Goal: Navigation & Orientation: Find specific page/section

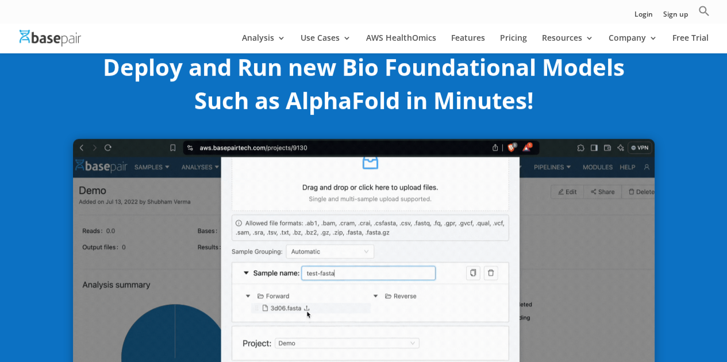
click at [58, 44] on img at bounding box center [50, 38] width 61 height 17
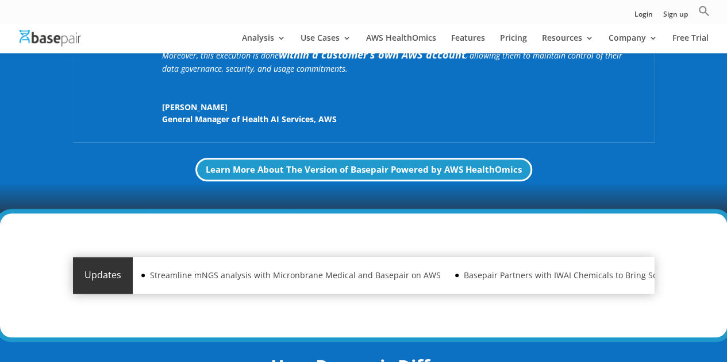
scroll to position [115, 0]
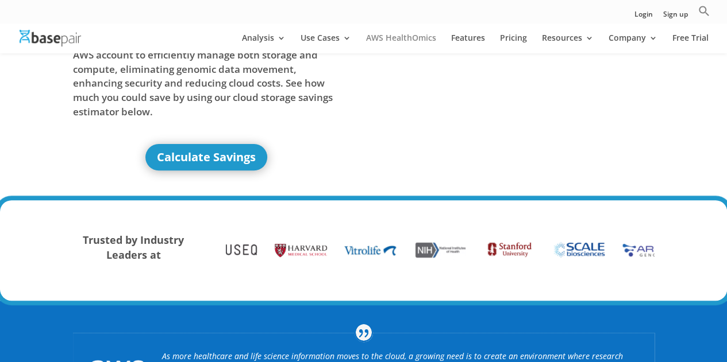
click at [409, 34] on link "AWS HealthOmics" at bounding box center [401, 44] width 70 height 20
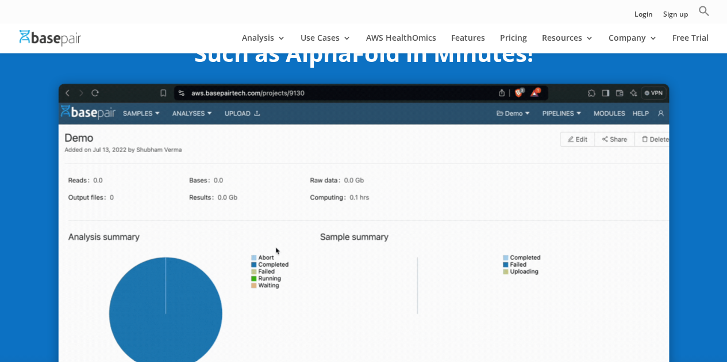
scroll to position [345, 0]
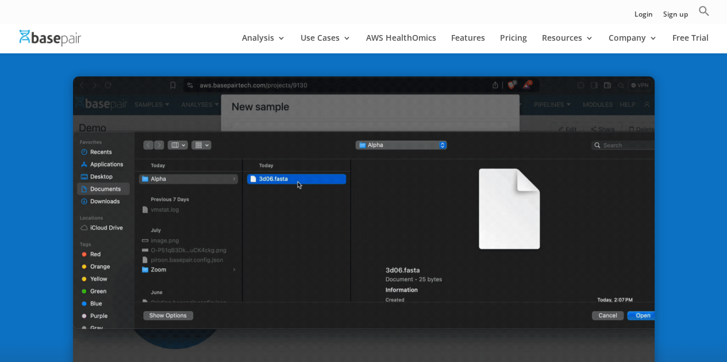
click at [57, 48] on div at bounding box center [380, 37] width 727 height 31
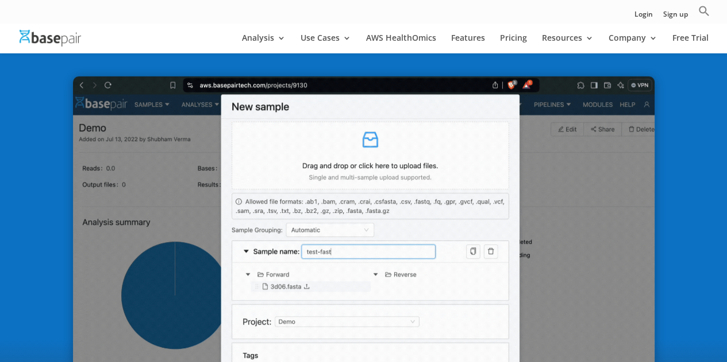
click at [64, 41] on img at bounding box center [50, 38] width 61 height 17
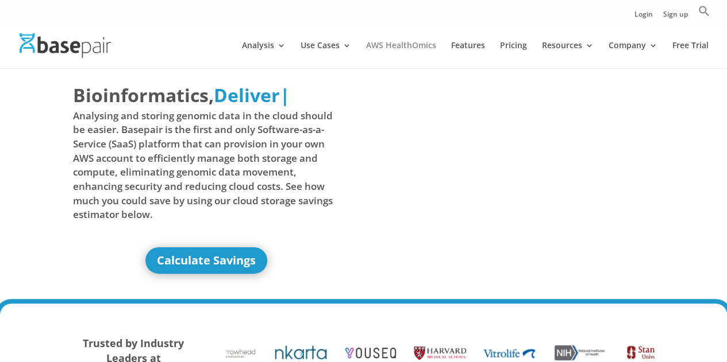
click at [402, 49] on link "AWS HealthOmics" at bounding box center [401, 54] width 70 height 27
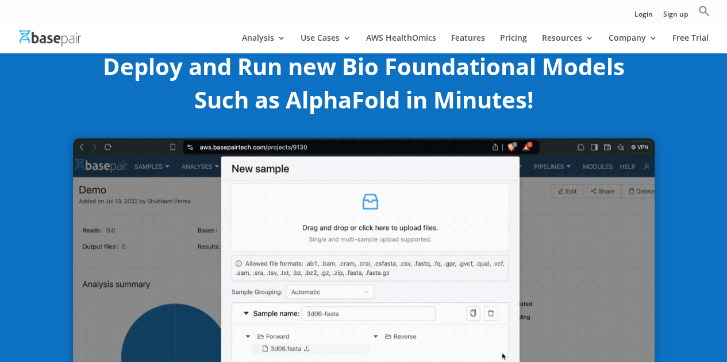
click at [51, 36] on img at bounding box center [50, 38] width 61 height 17
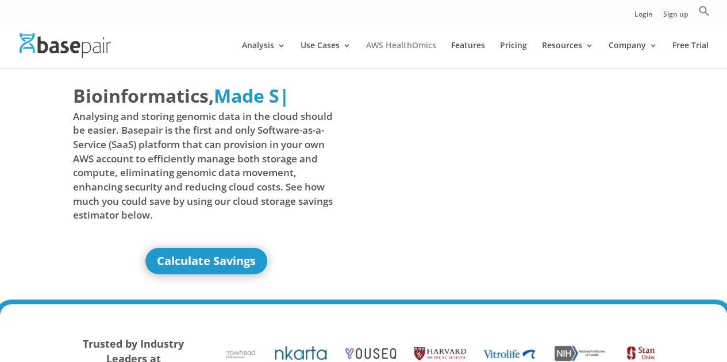
click at [402, 48] on link "AWS HealthOmics" at bounding box center [401, 54] width 70 height 27
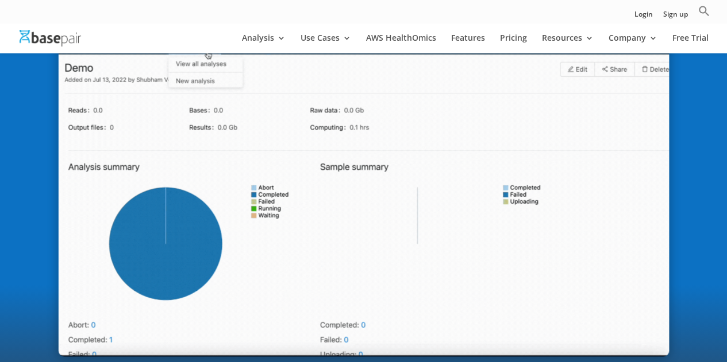
scroll to position [287, 0]
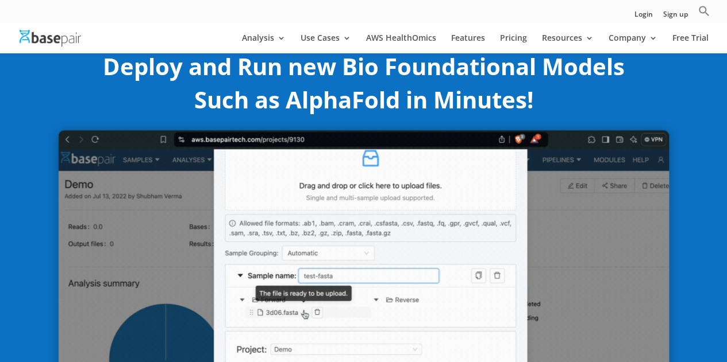
click at [356, 279] on img at bounding box center [363, 302] width 611 height 344
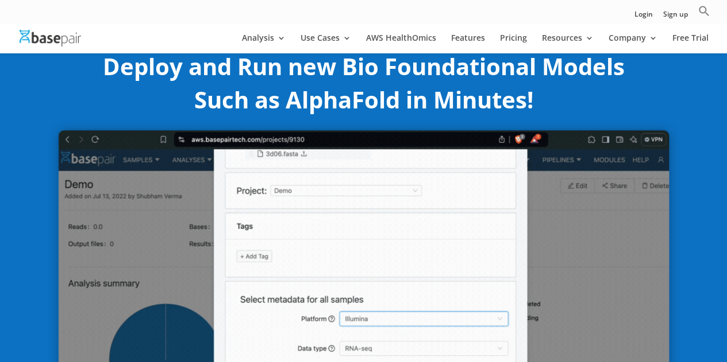
scroll to position [402, 0]
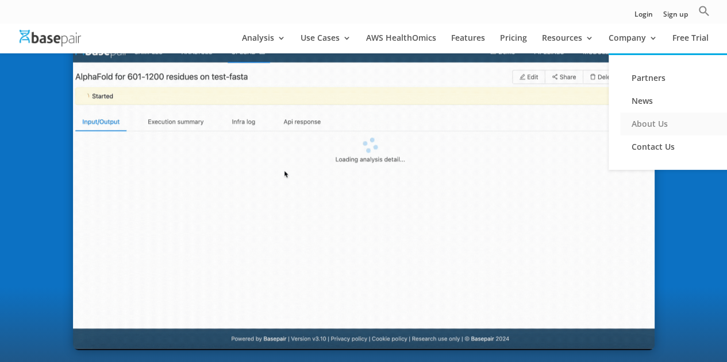
click at [653, 127] on link "About Us" at bounding box center [677, 124] width 115 height 23
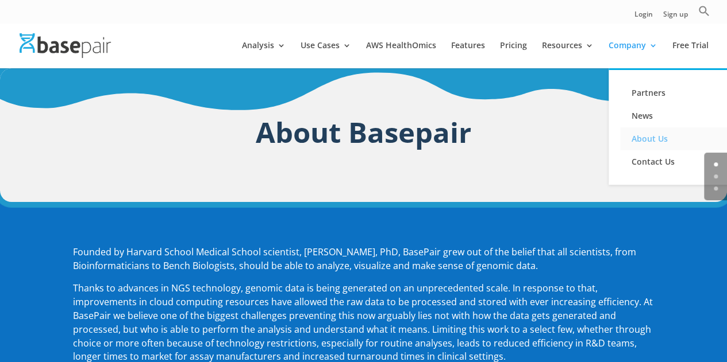
click at [654, 142] on link "About Us" at bounding box center [677, 139] width 115 height 23
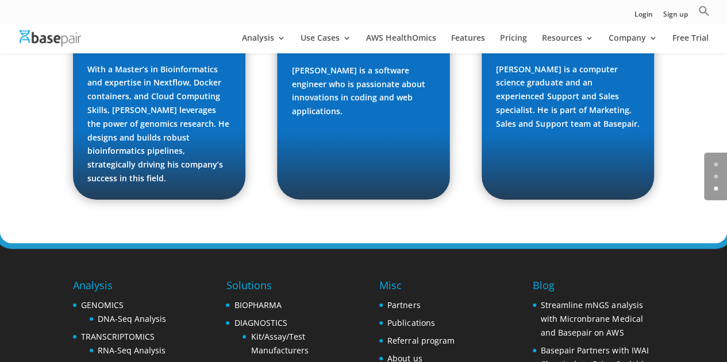
scroll to position [1870, 0]
